Goal: Information Seeking & Learning: Compare options

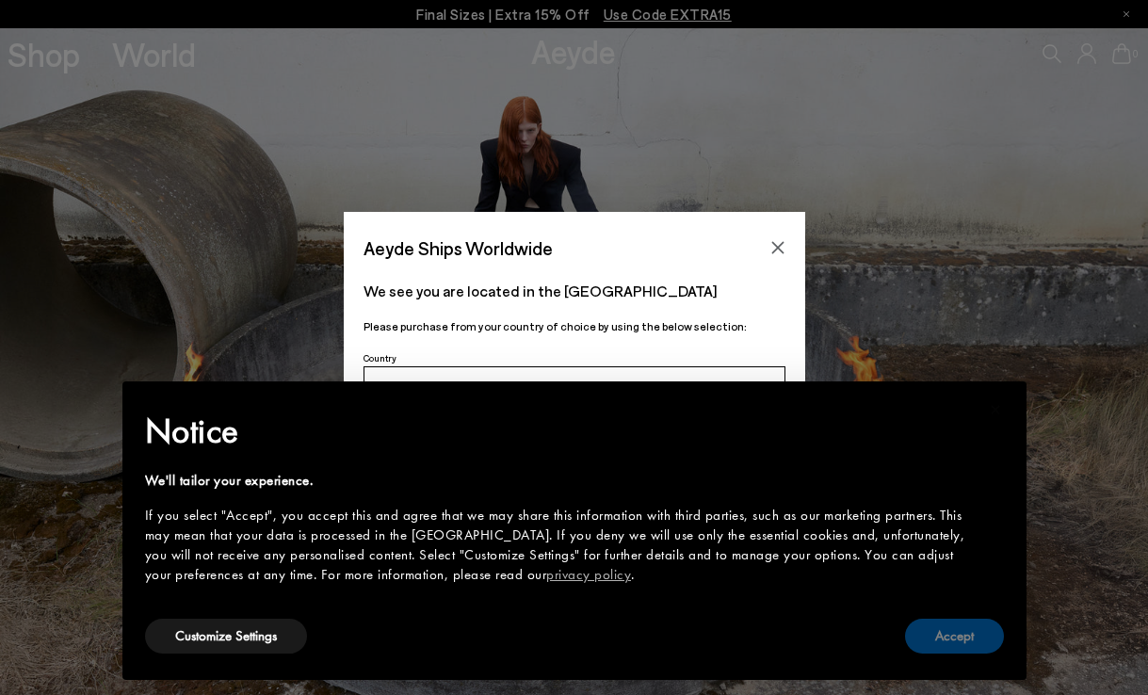
click at [960, 633] on button "Accept" at bounding box center [954, 636] width 99 height 35
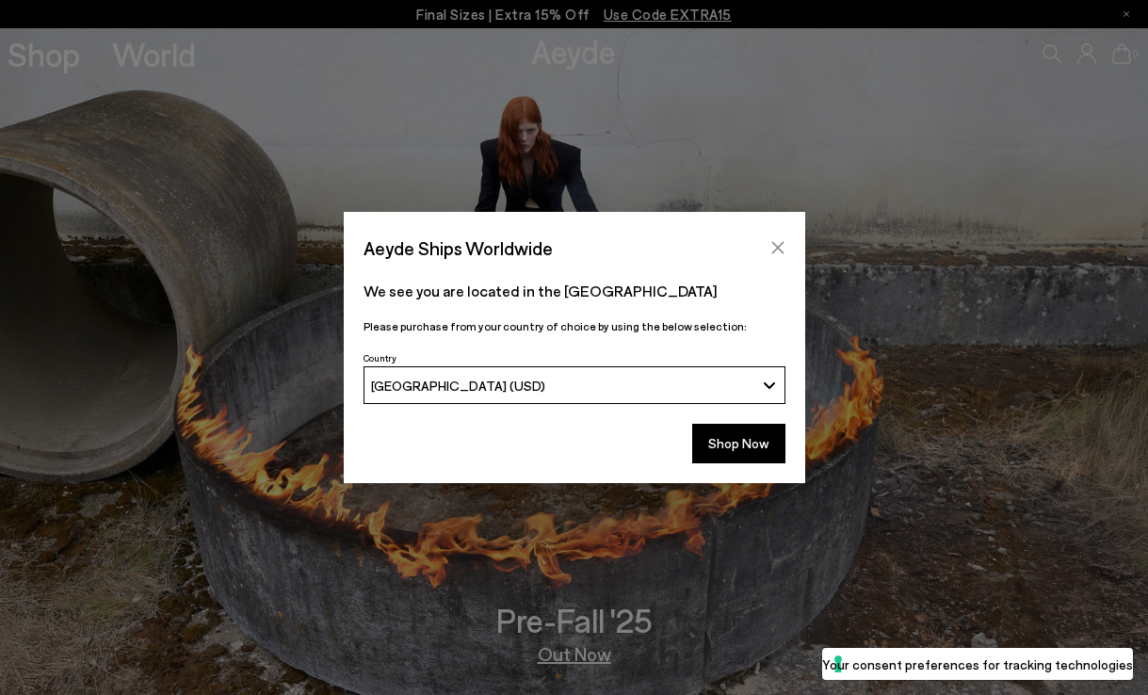
click at [778, 240] on icon "Close" at bounding box center [777, 247] width 15 height 15
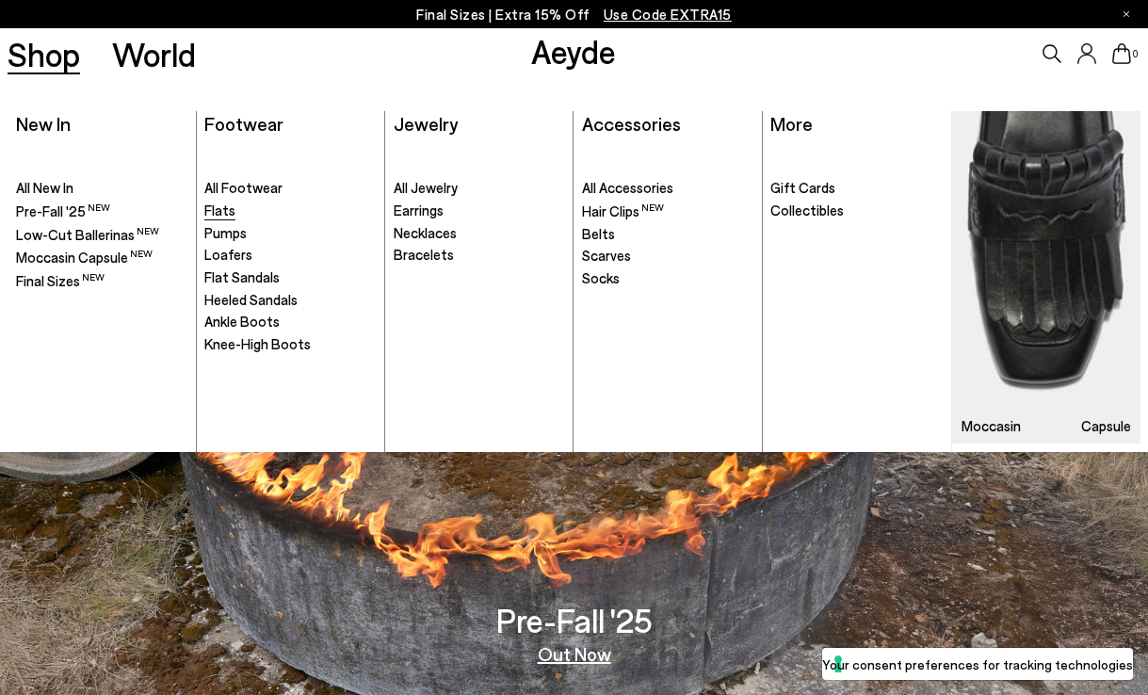
click at [218, 211] on span "Flats" at bounding box center [219, 209] width 31 height 17
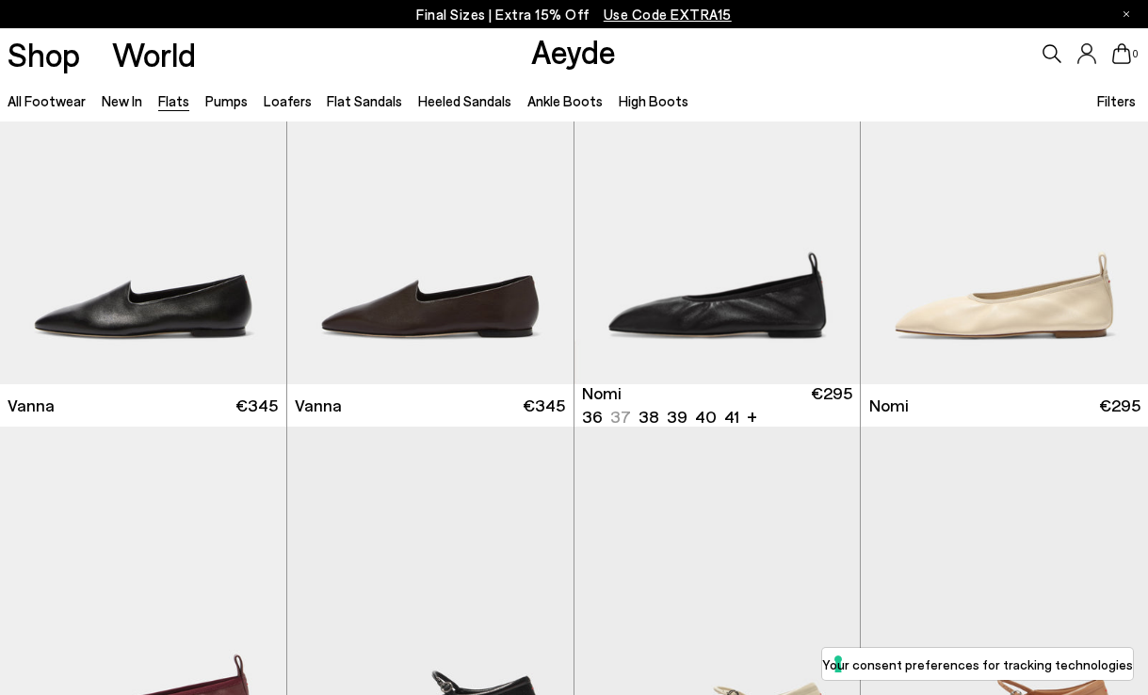
scroll to position [502, 0]
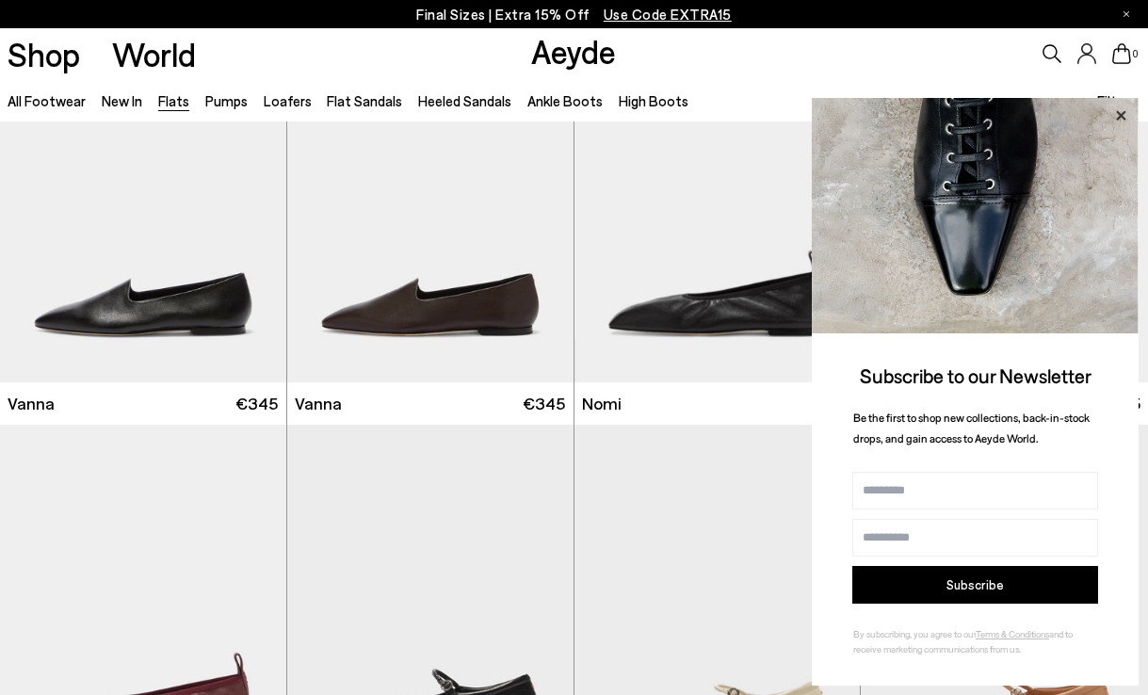
click at [1118, 115] on icon at bounding box center [1120, 116] width 24 height 24
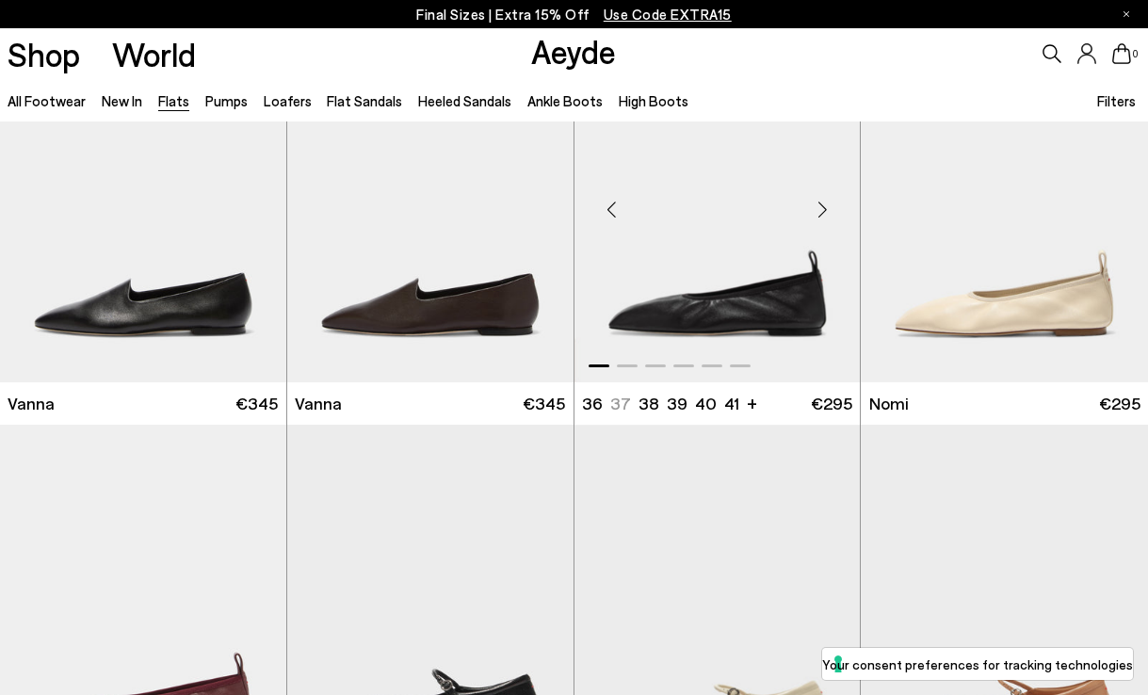
click at [760, 303] on img "1 / 6" at bounding box center [717, 202] width 286 height 360
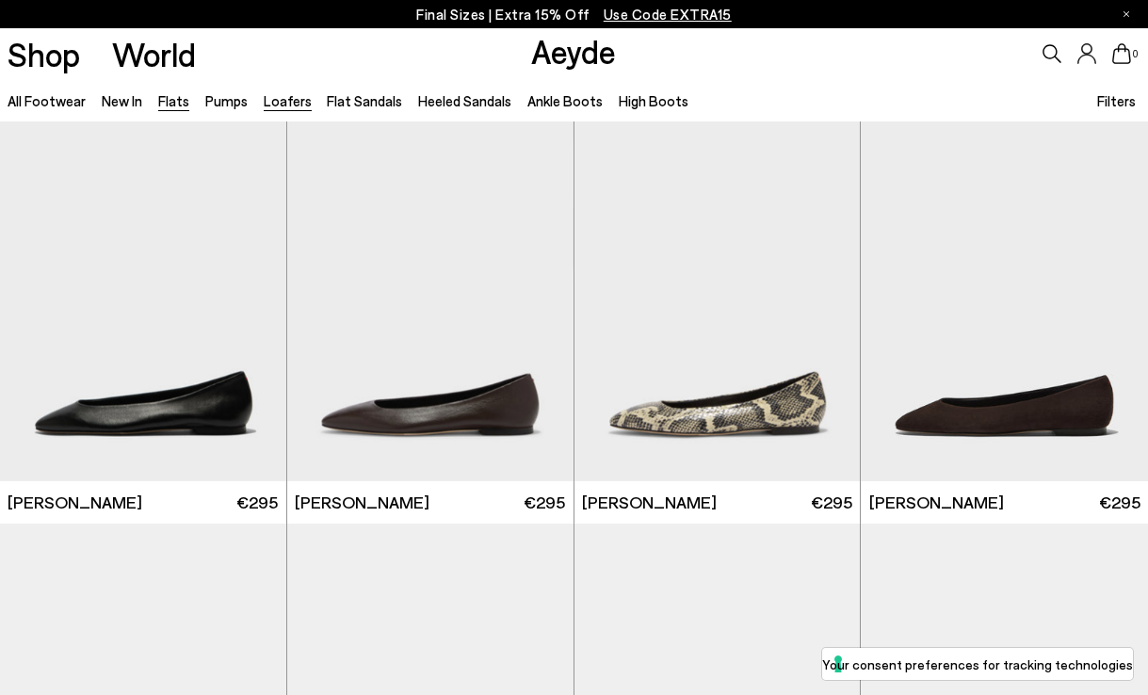
click at [280, 101] on link "Loafers" at bounding box center [288, 100] width 48 height 17
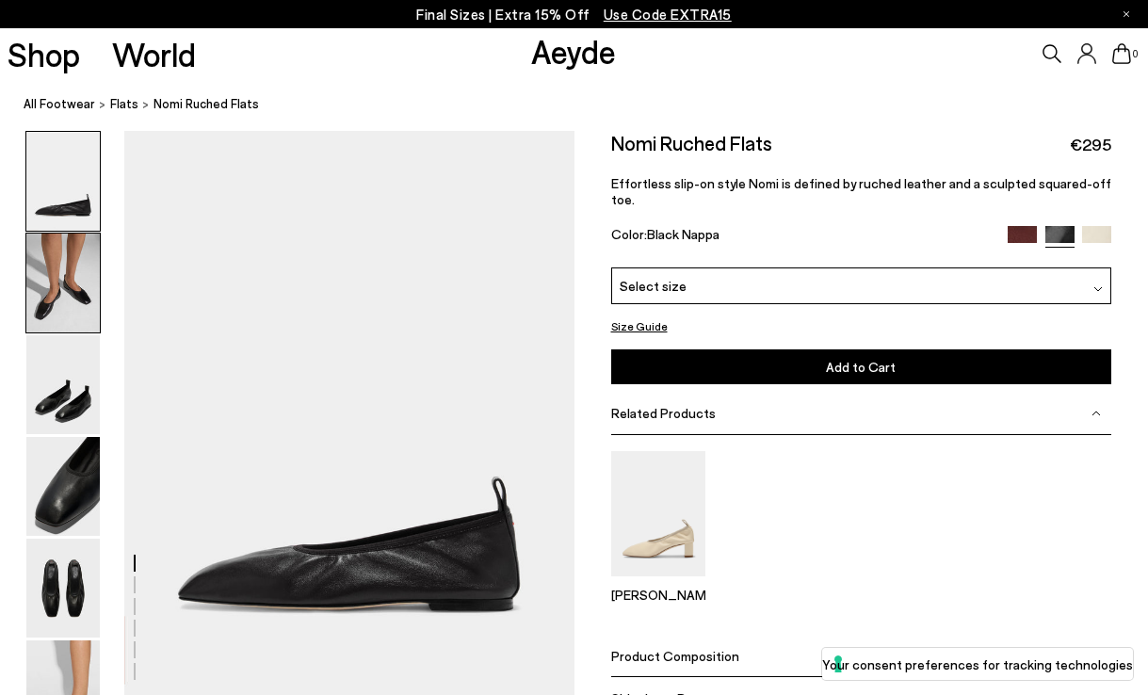
click at [70, 293] on img at bounding box center [62, 282] width 73 height 99
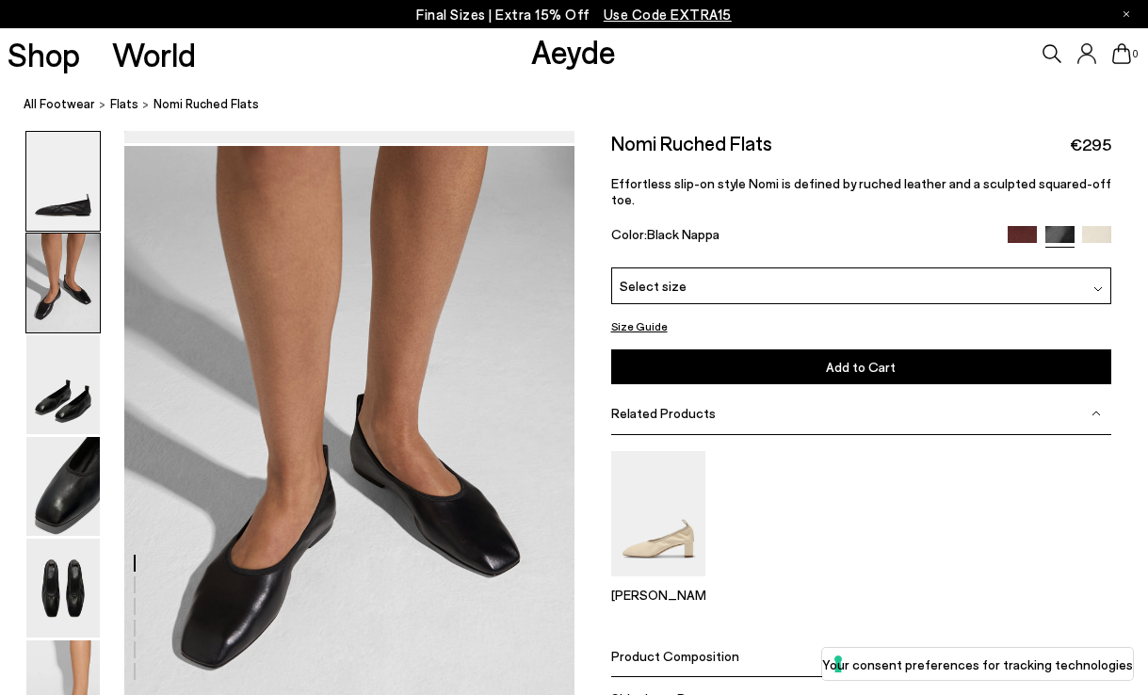
scroll to position [569, 0]
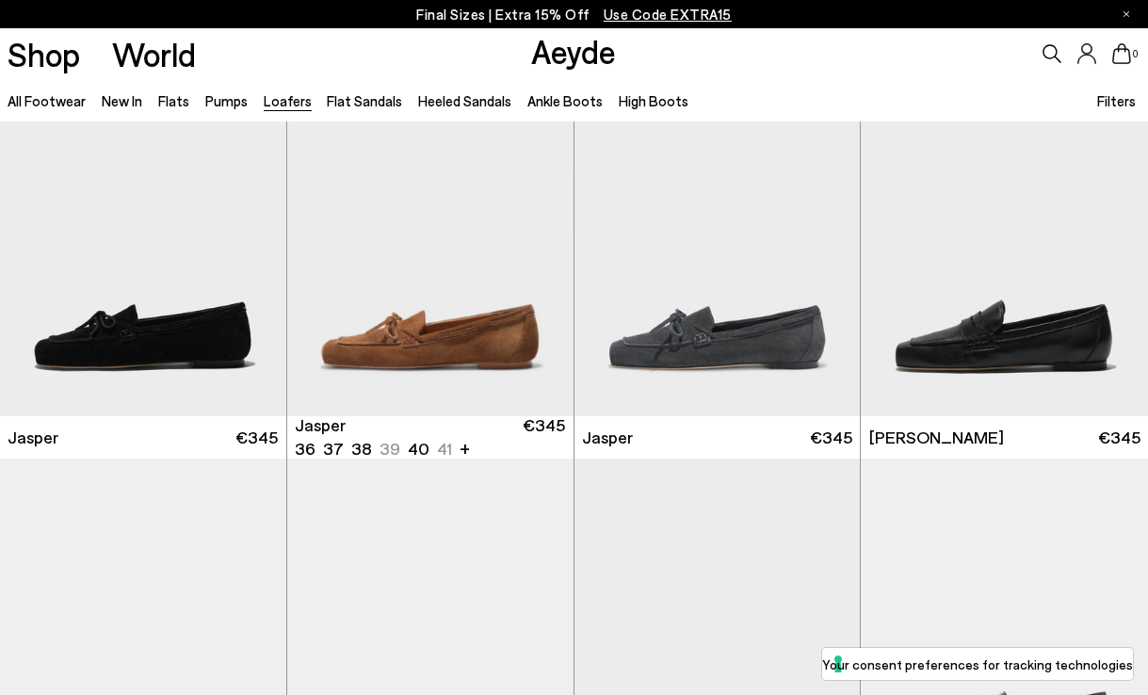
scroll to position [472, 0]
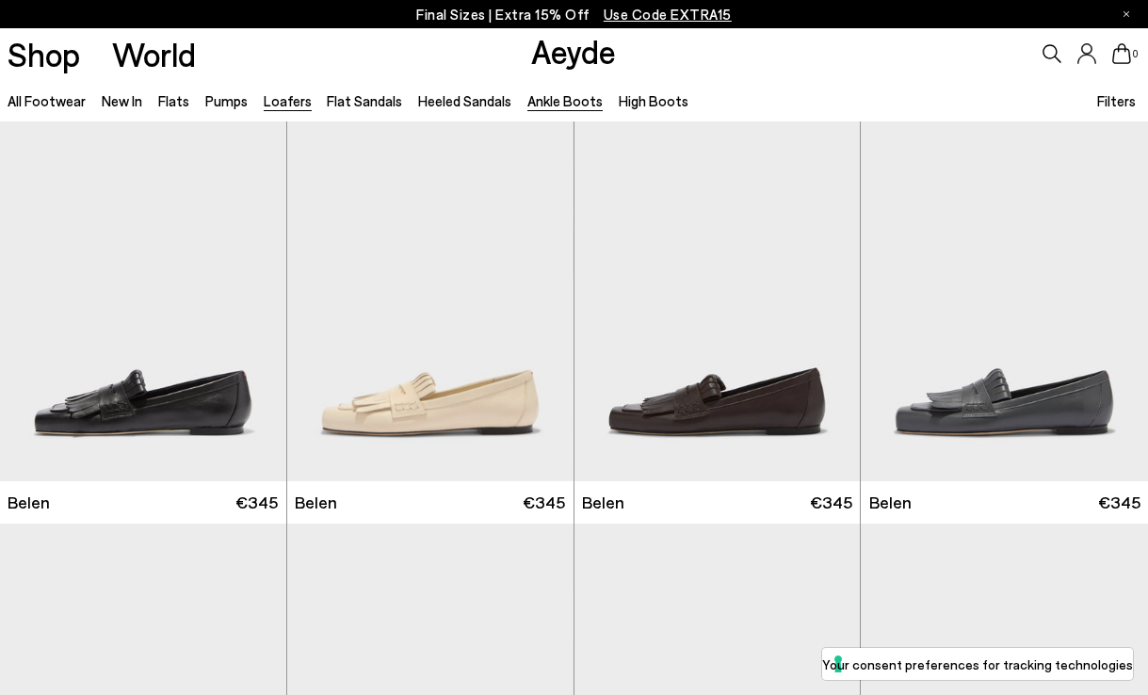
click at [566, 99] on link "Ankle Boots" at bounding box center [564, 100] width 75 height 17
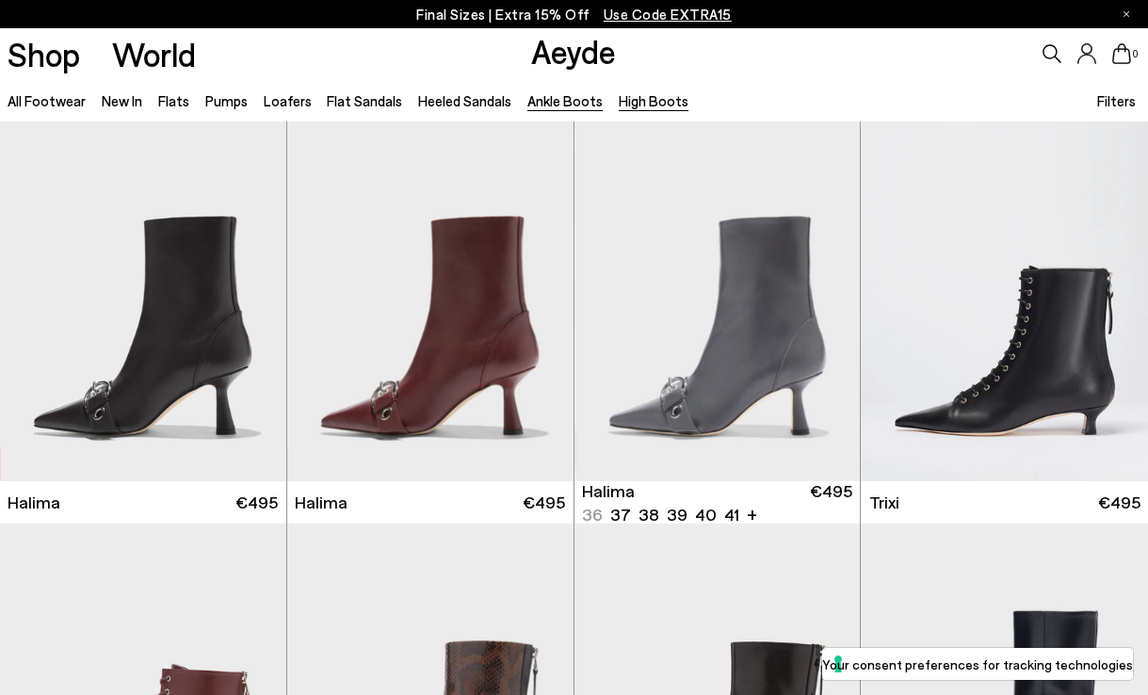
click at [652, 106] on link "High Boots" at bounding box center [654, 100] width 70 height 17
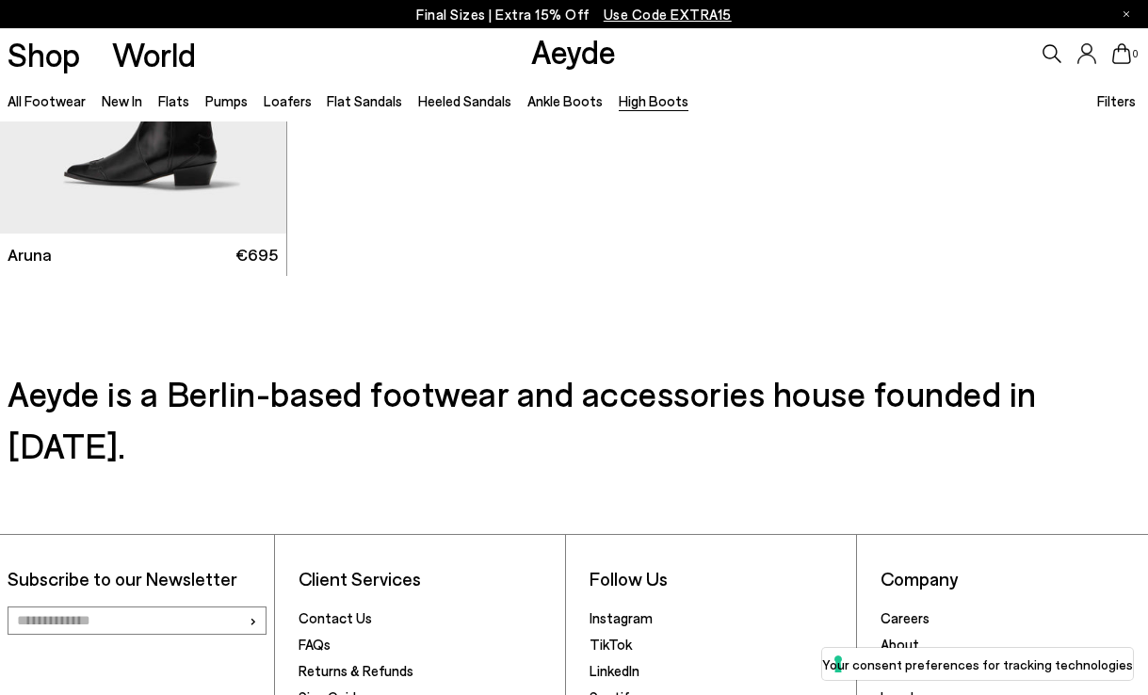
scroll to position [1202, 0]
